Goal: Information Seeking & Learning: Find specific fact

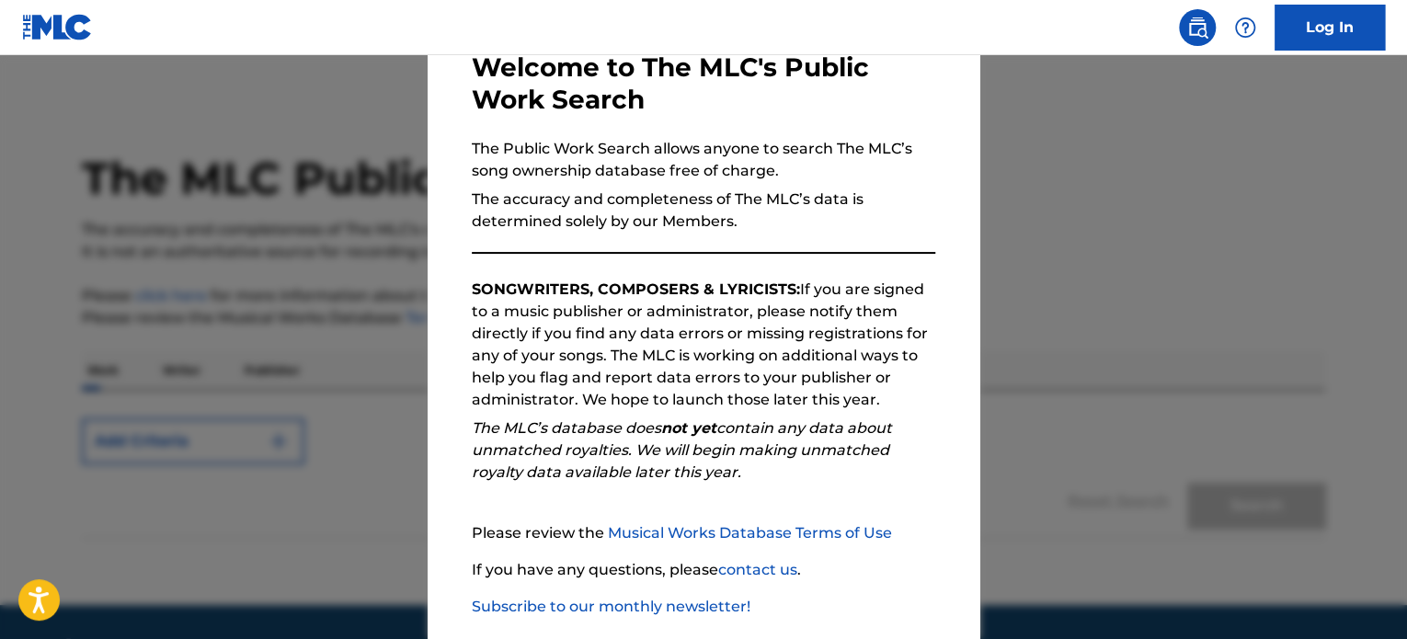
scroll to position [202, 0]
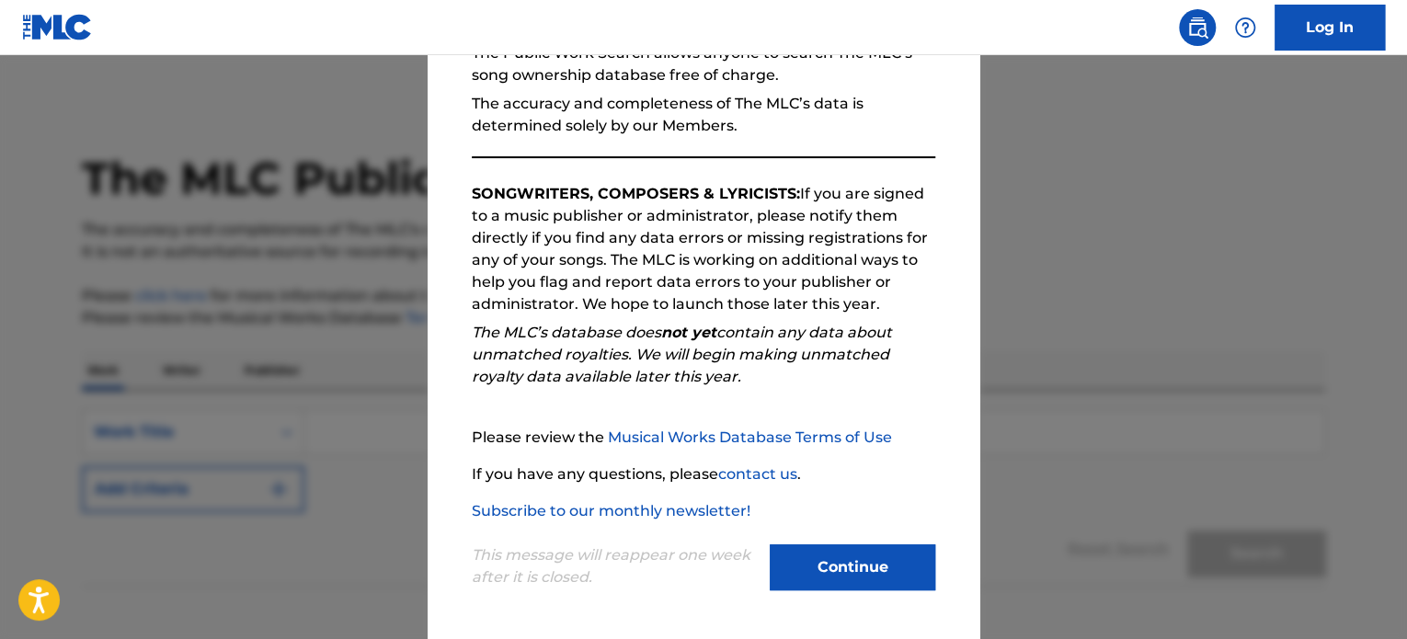
click at [829, 582] on button "Continue" at bounding box center [853, 567] width 166 height 46
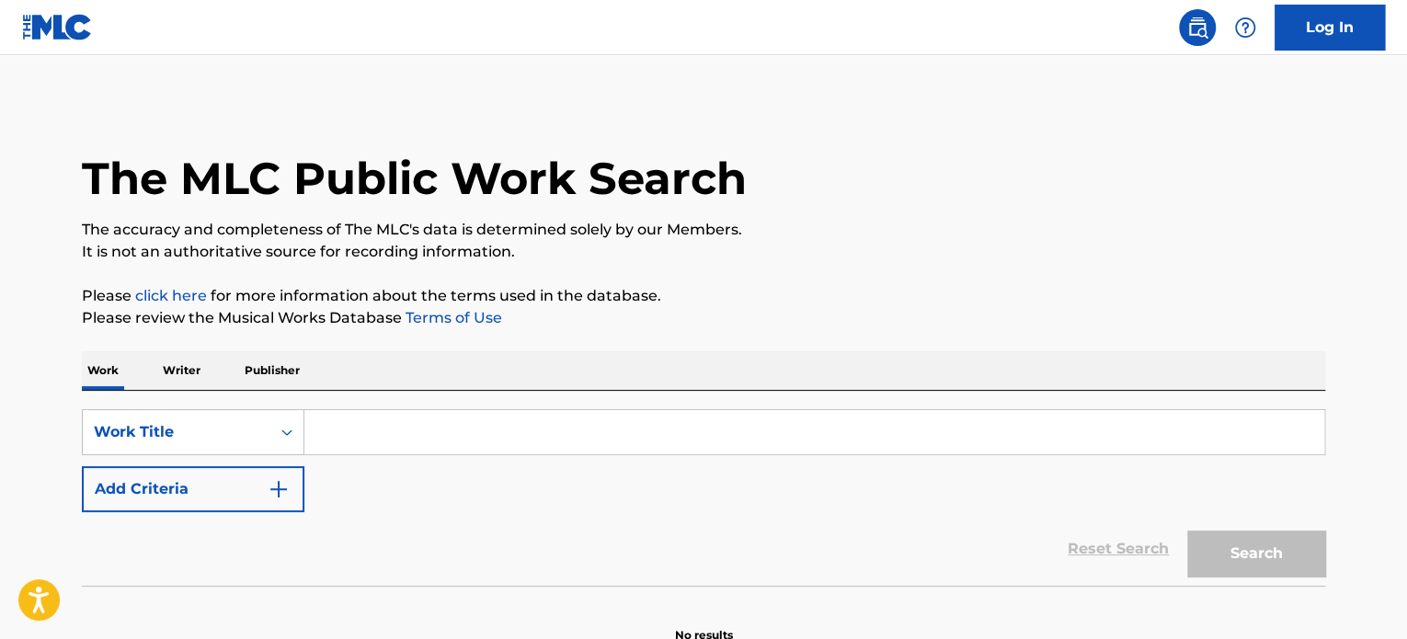
click at [452, 418] on input "Search Form" at bounding box center [814, 432] width 1020 height 44
paste input "Zulu Territory"
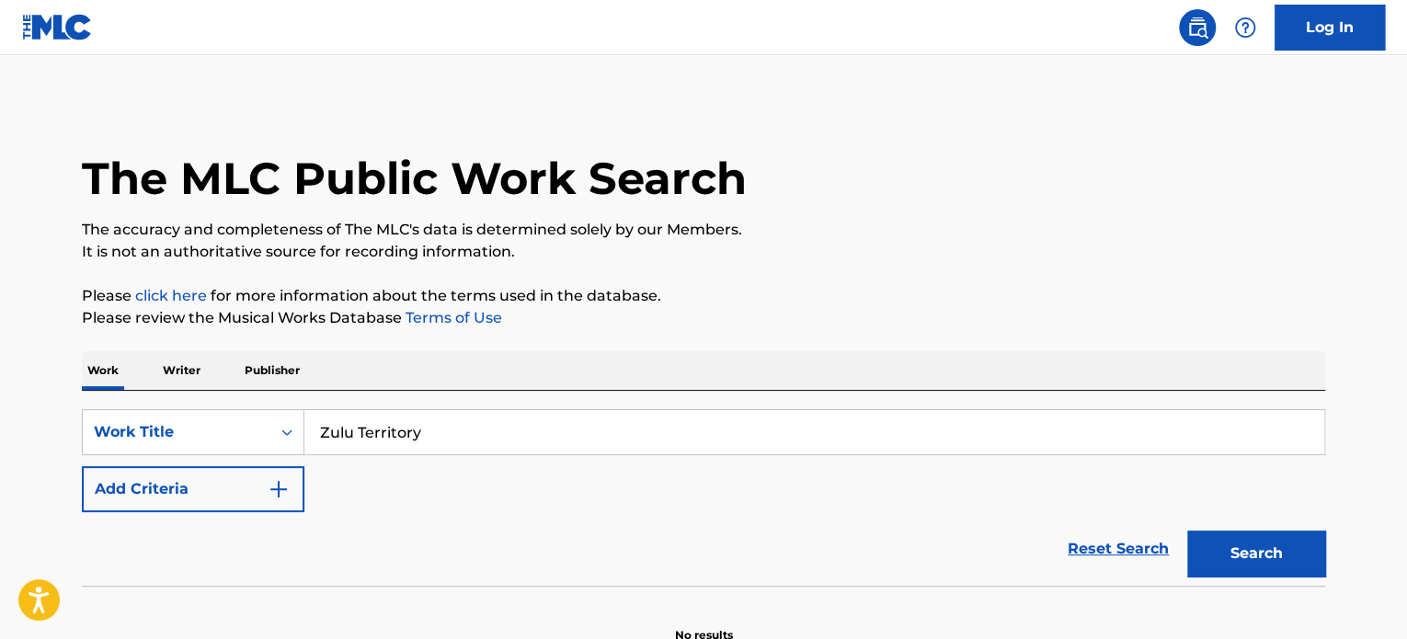
type input "Zulu Territory"
click at [619, 340] on div "The MLC Public Work Search The accuracy and completeness of The MLC's data is d…" at bounding box center [704, 372] width 1288 height 543
click at [1223, 568] on button "Search" at bounding box center [1256, 554] width 138 height 46
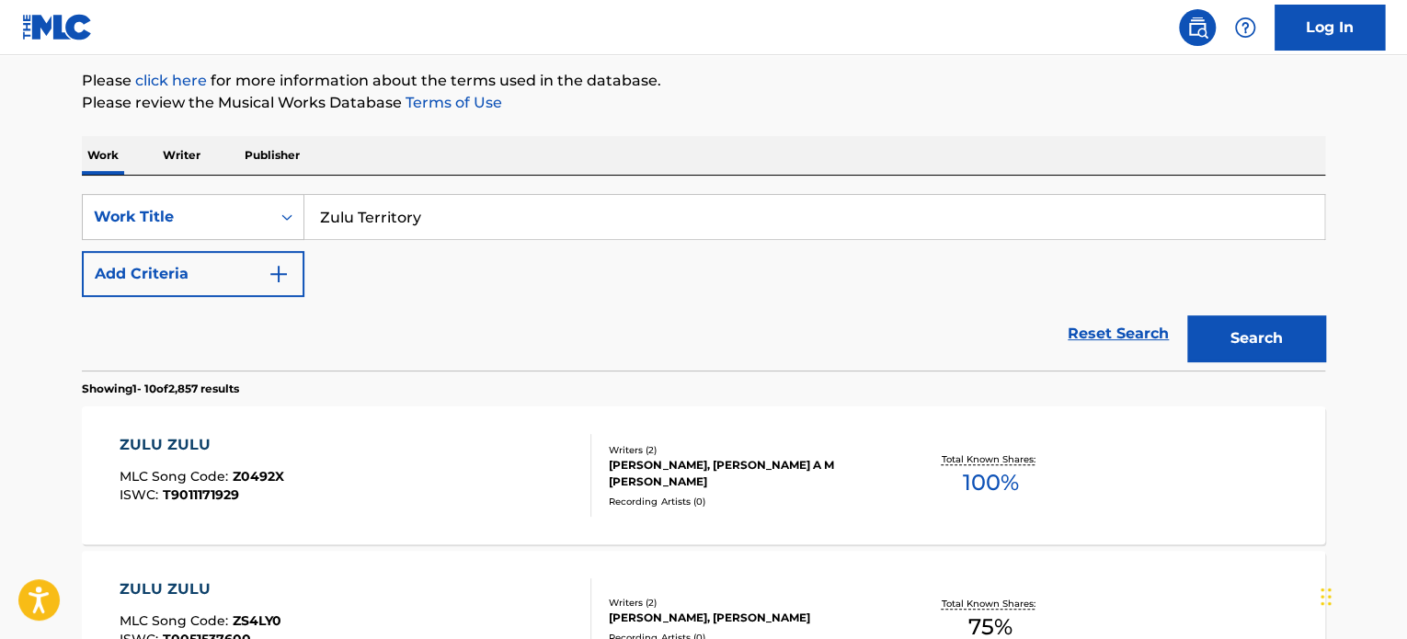
scroll to position [184, 0]
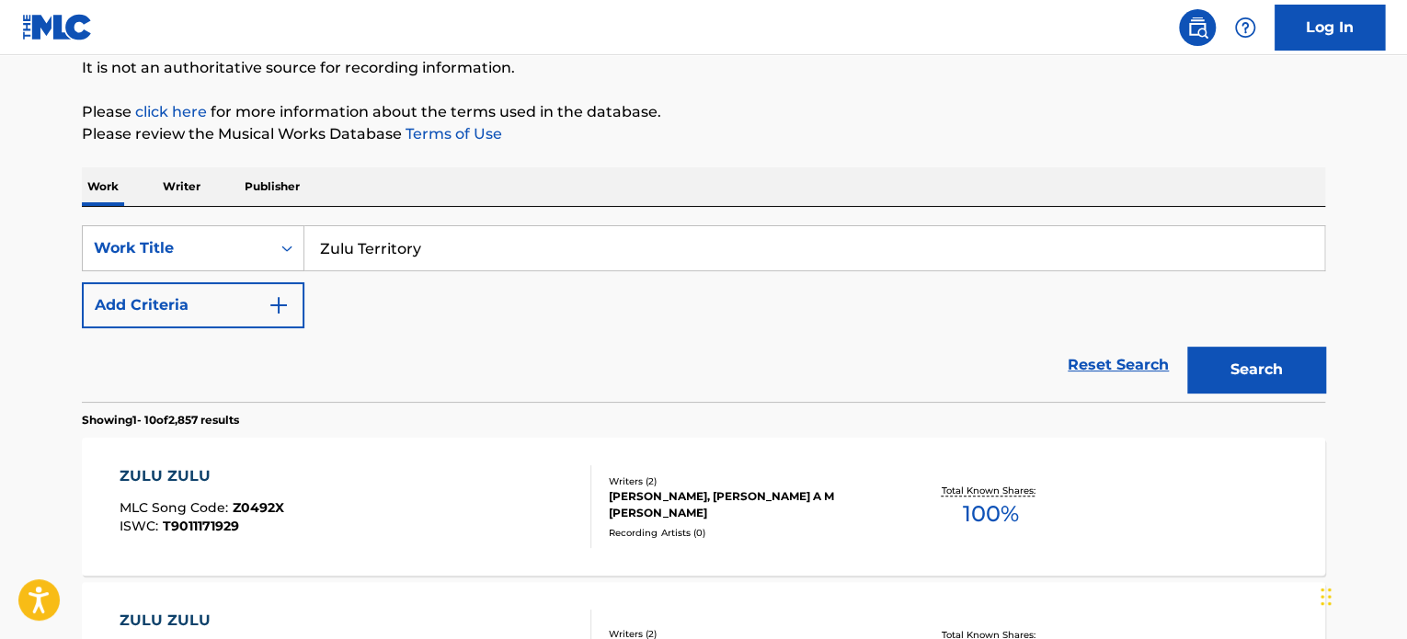
click at [305, 304] on div "SearchWithCriteriafa2276aa-671f-4d1a-b679-76f8ccacf7a0 Work Title Zulu Territor…" at bounding box center [703, 276] width 1243 height 103
click at [297, 304] on button "Add Criteria" at bounding box center [193, 305] width 223 height 46
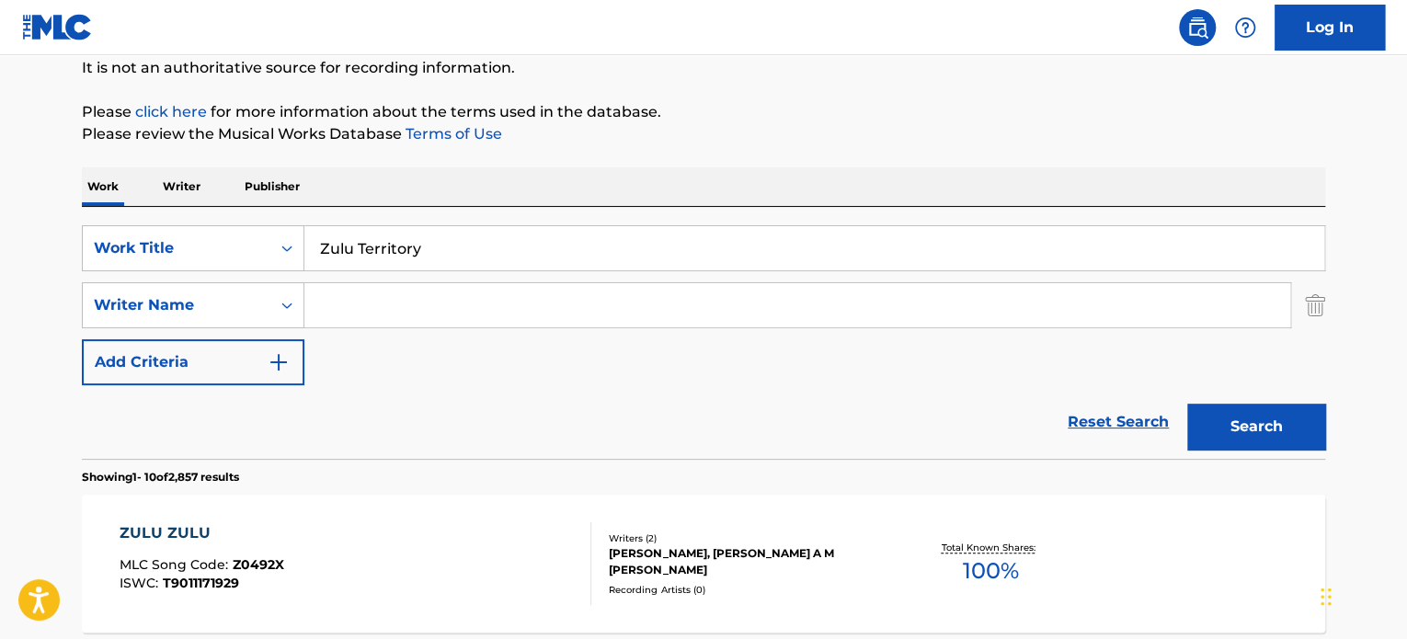
click at [341, 319] on input "Search Form" at bounding box center [797, 305] width 986 height 44
paste input "Hexacorp"
type input "Hexacorp"
click at [1249, 414] on button "Search" at bounding box center [1256, 427] width 138 height 46
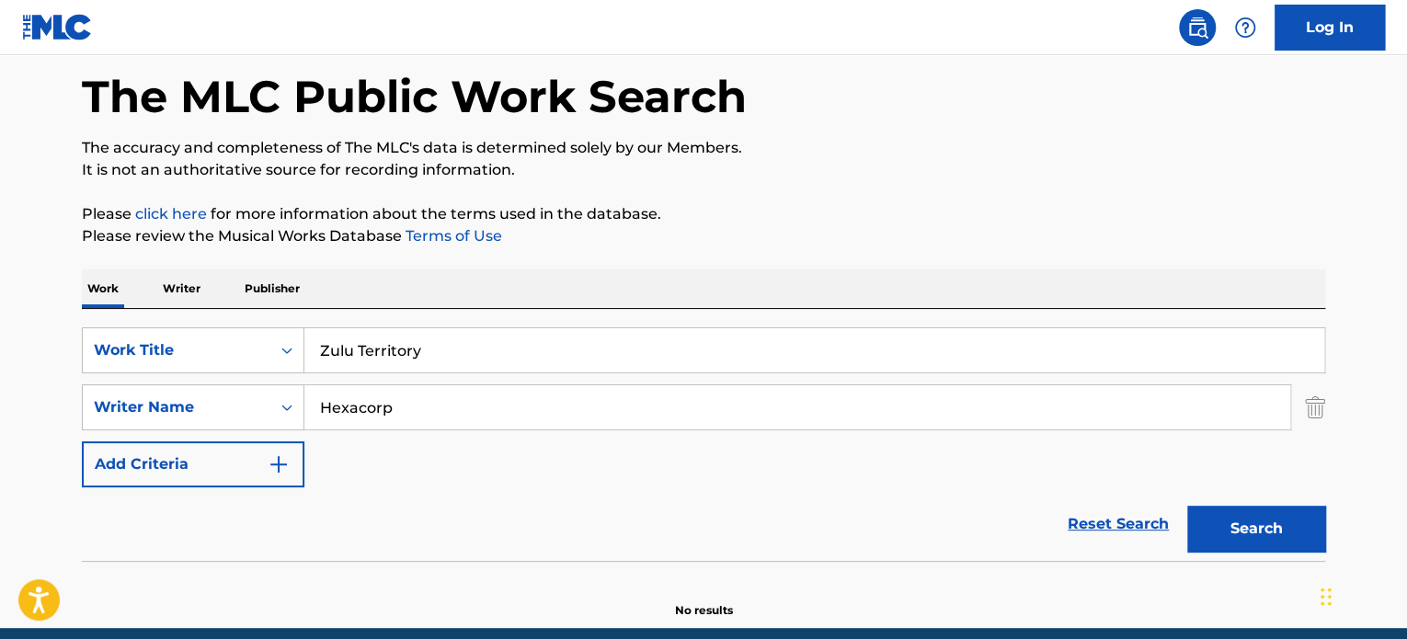
scroll to position [0, 0]
